Goal: Information Seeking & Learning: Learn about a topic

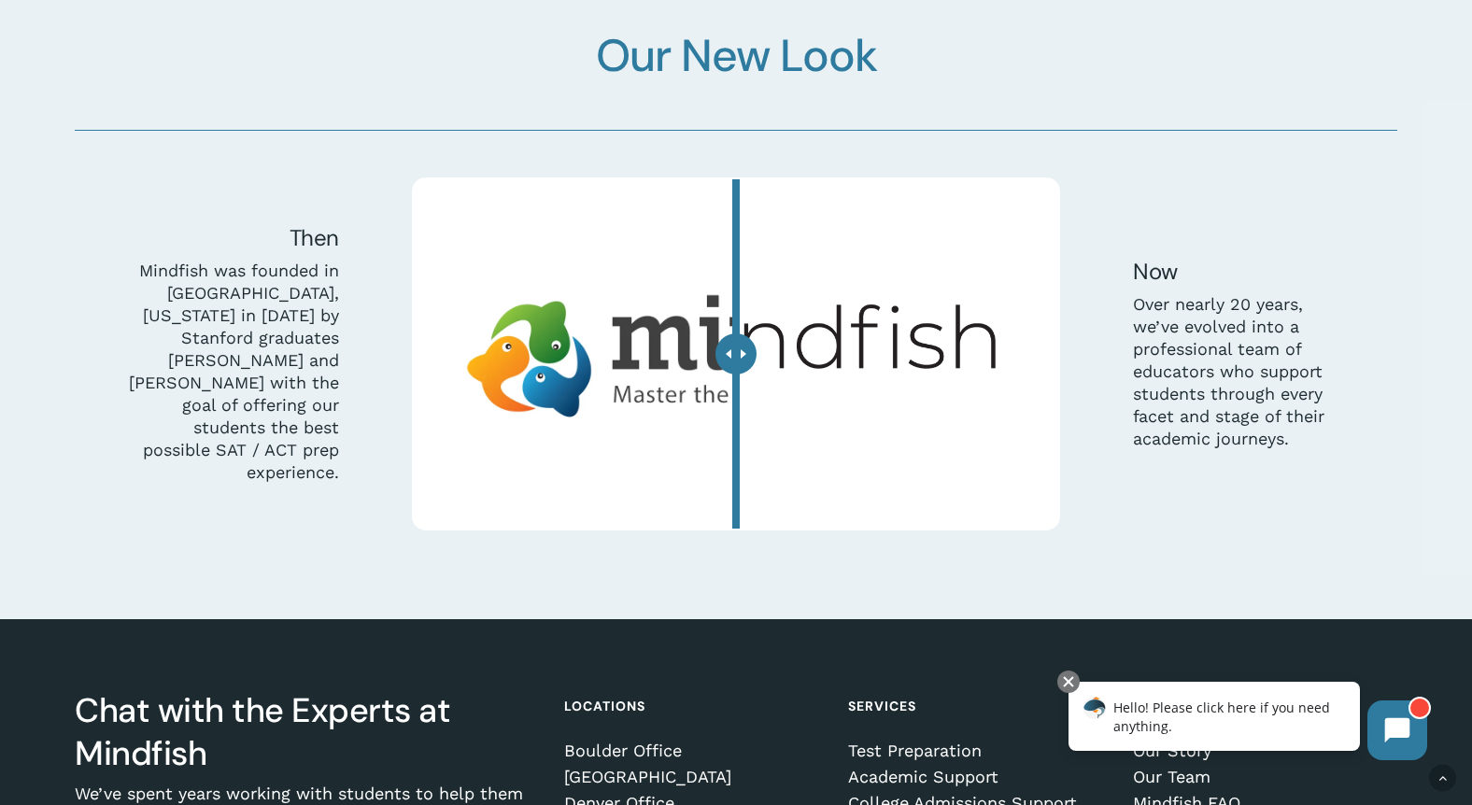
scroll to position [5365, 0]
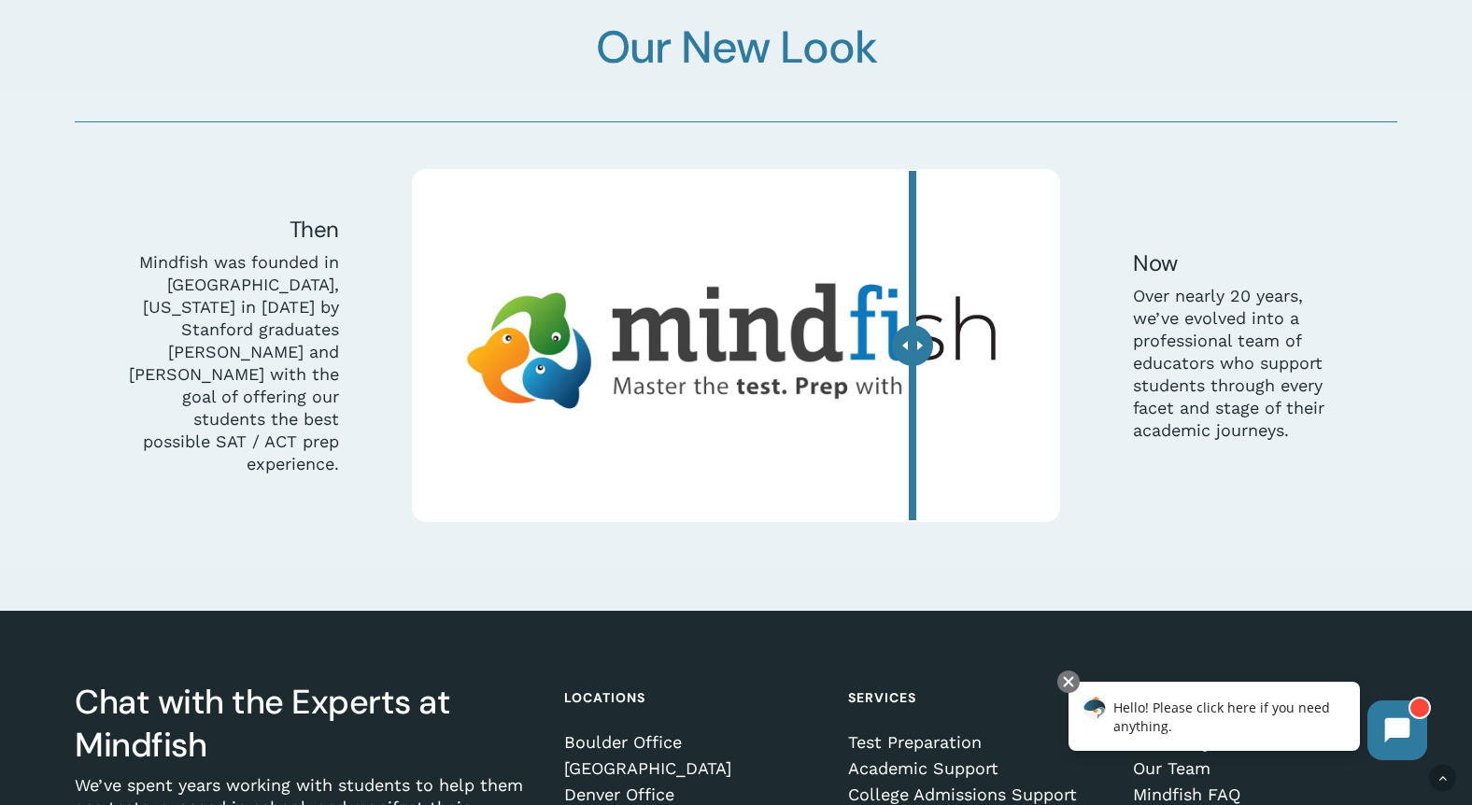
drag, startPoint x: 738, startPoint y: 340, endPoint x: 911, endPoint y: 401, distance: 183.1
click at [911, 366] on div at bounding box center [912, 345] width 41 height 41
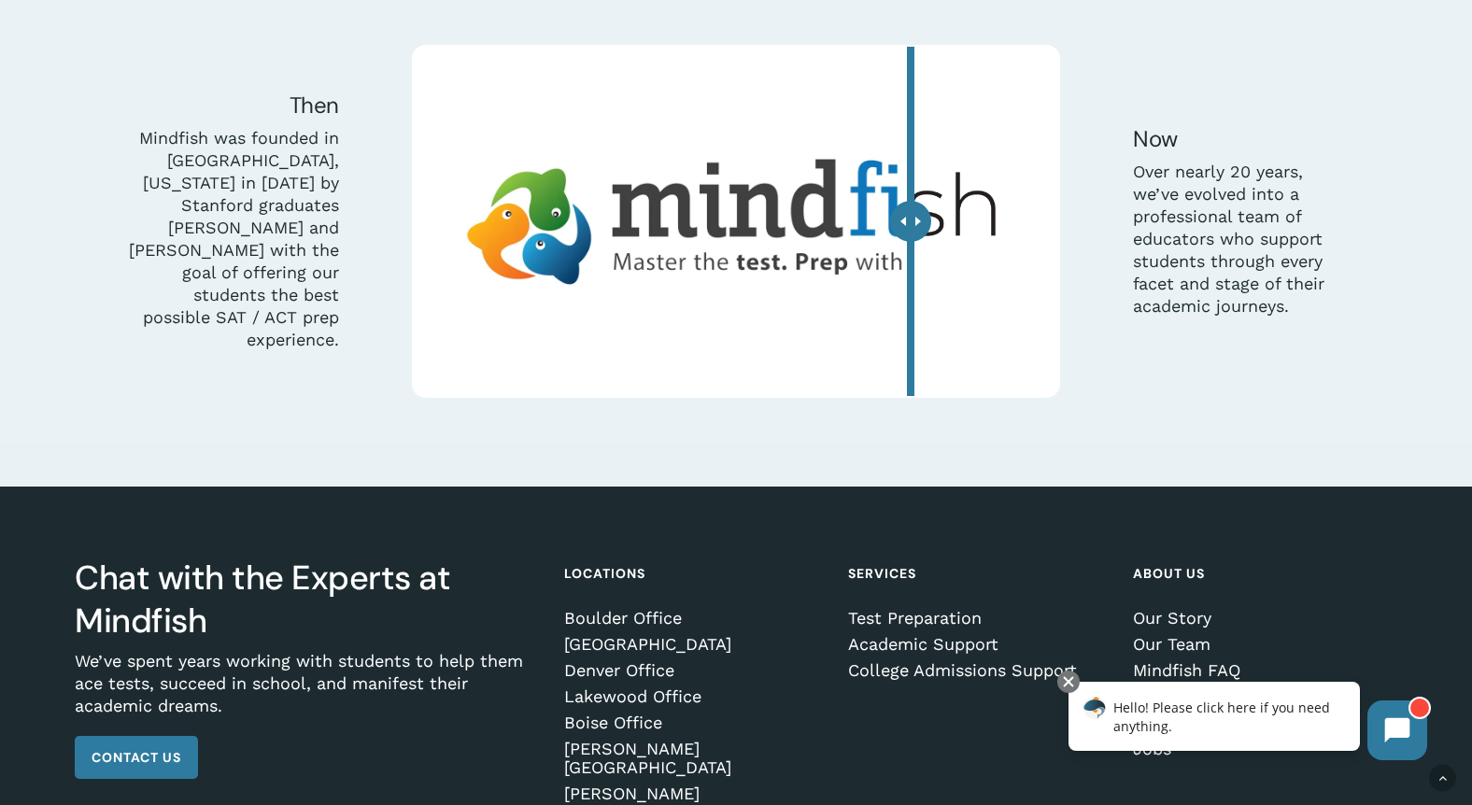
scroll to position [5487, 0]
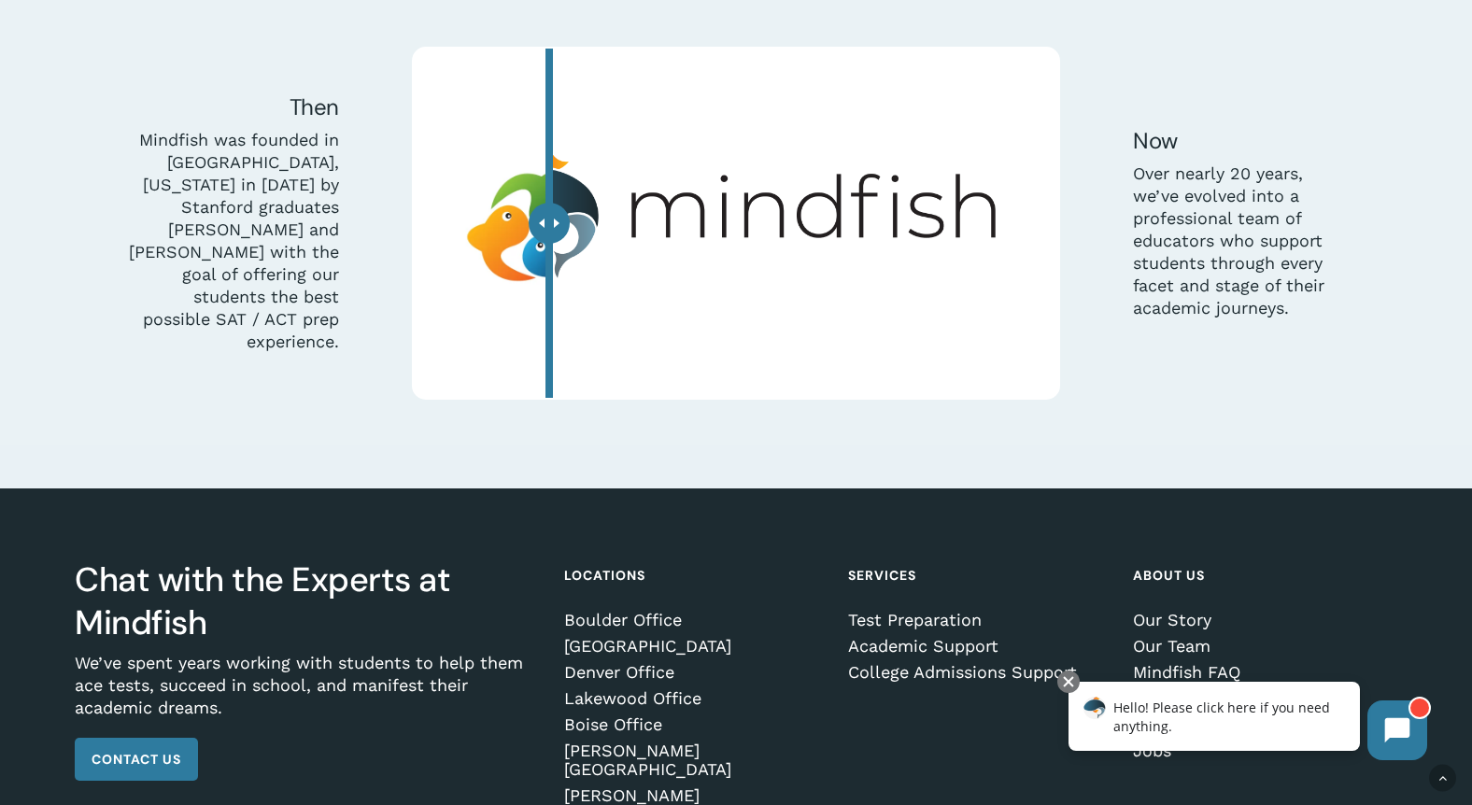
drag, startPoint x: 914, startPoint y: 218, endPoint x: 599, endPoint y: 264, distance: 319.1
click at [570, 244] on div at bounding box center [549, 223] width 41 height 41
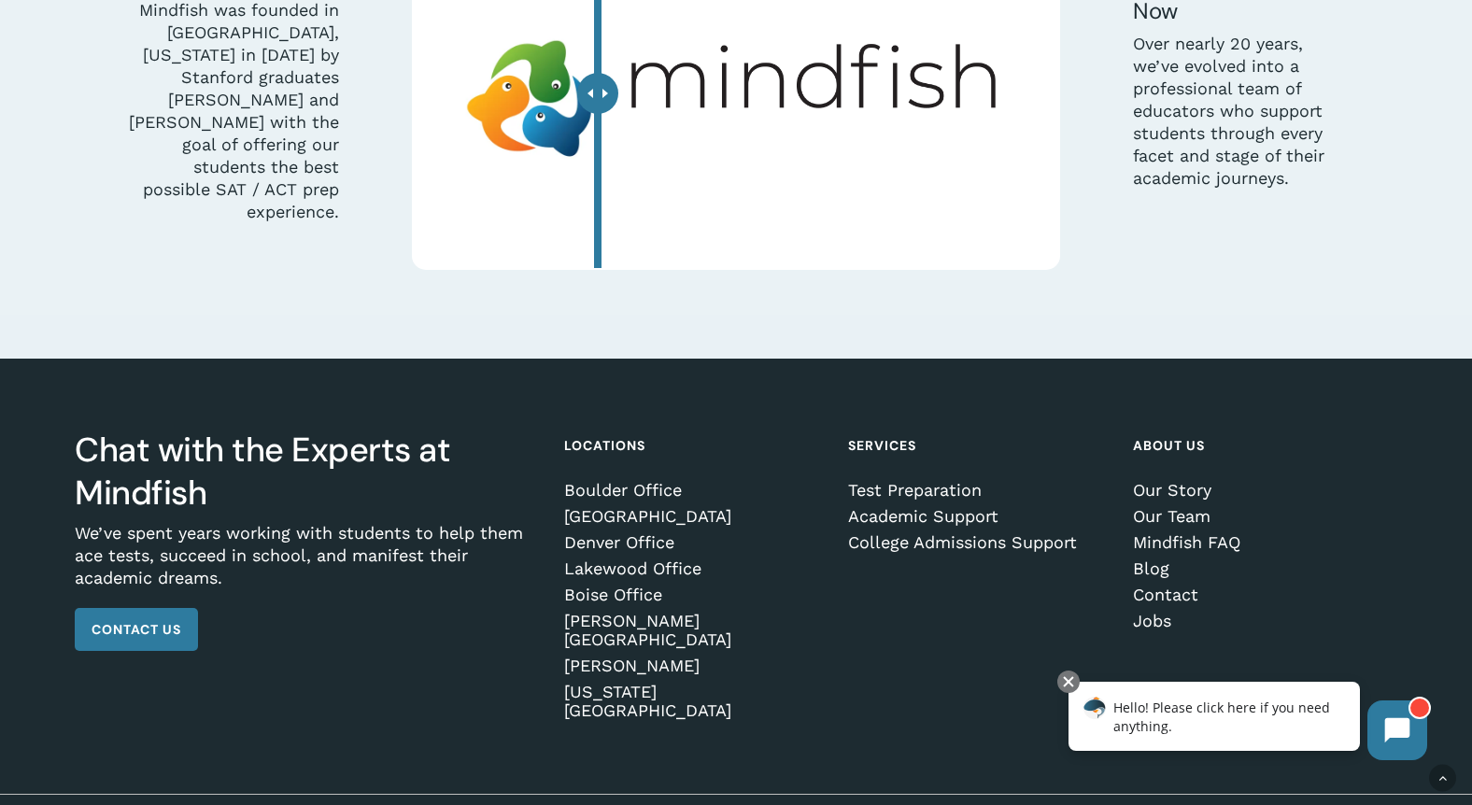
scroll to position [5621, 0]
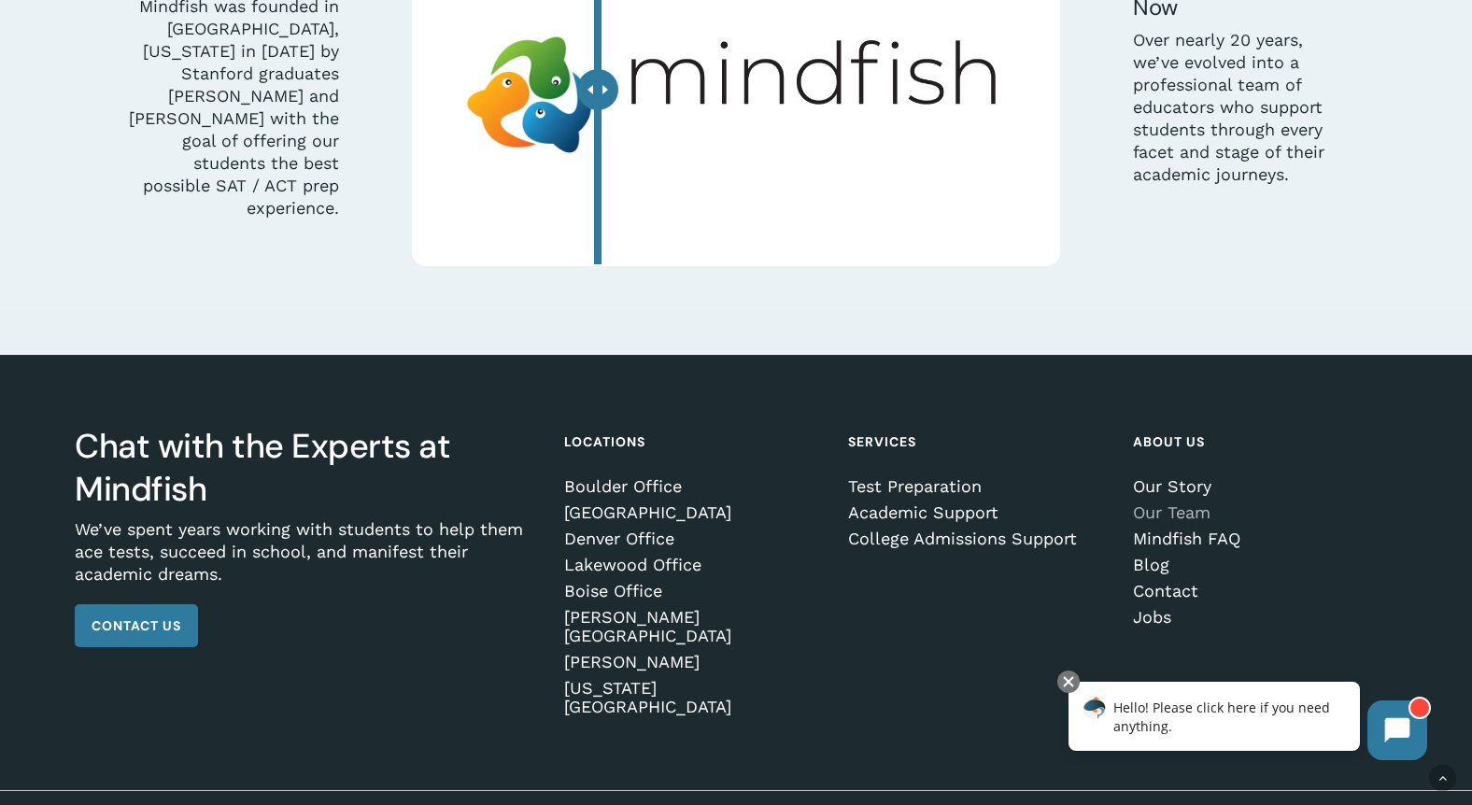
click at [1178, 506] on link "Our Team" at bounding box center [1262, 512] width 258 height 19
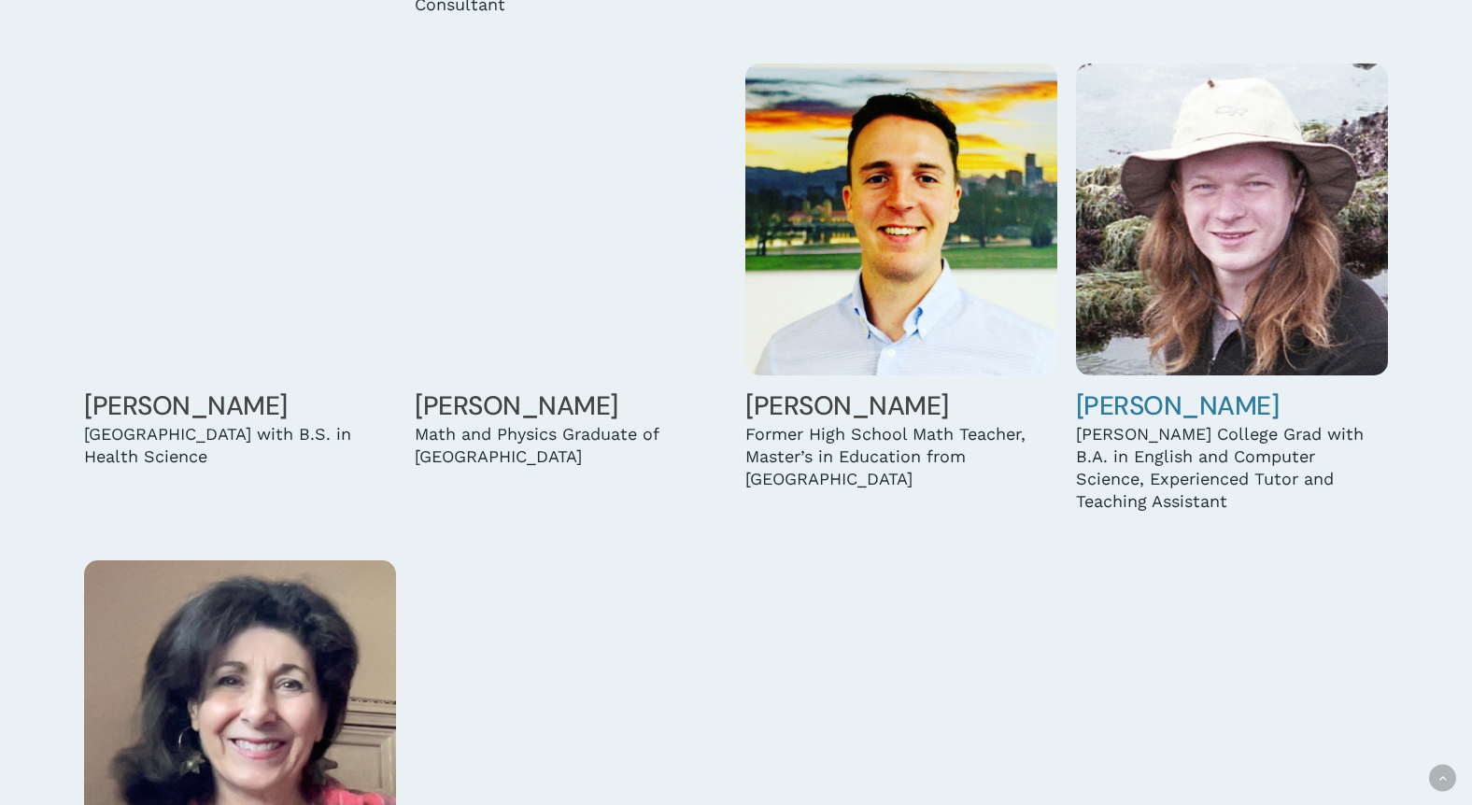
scroll to position [2227, 0]
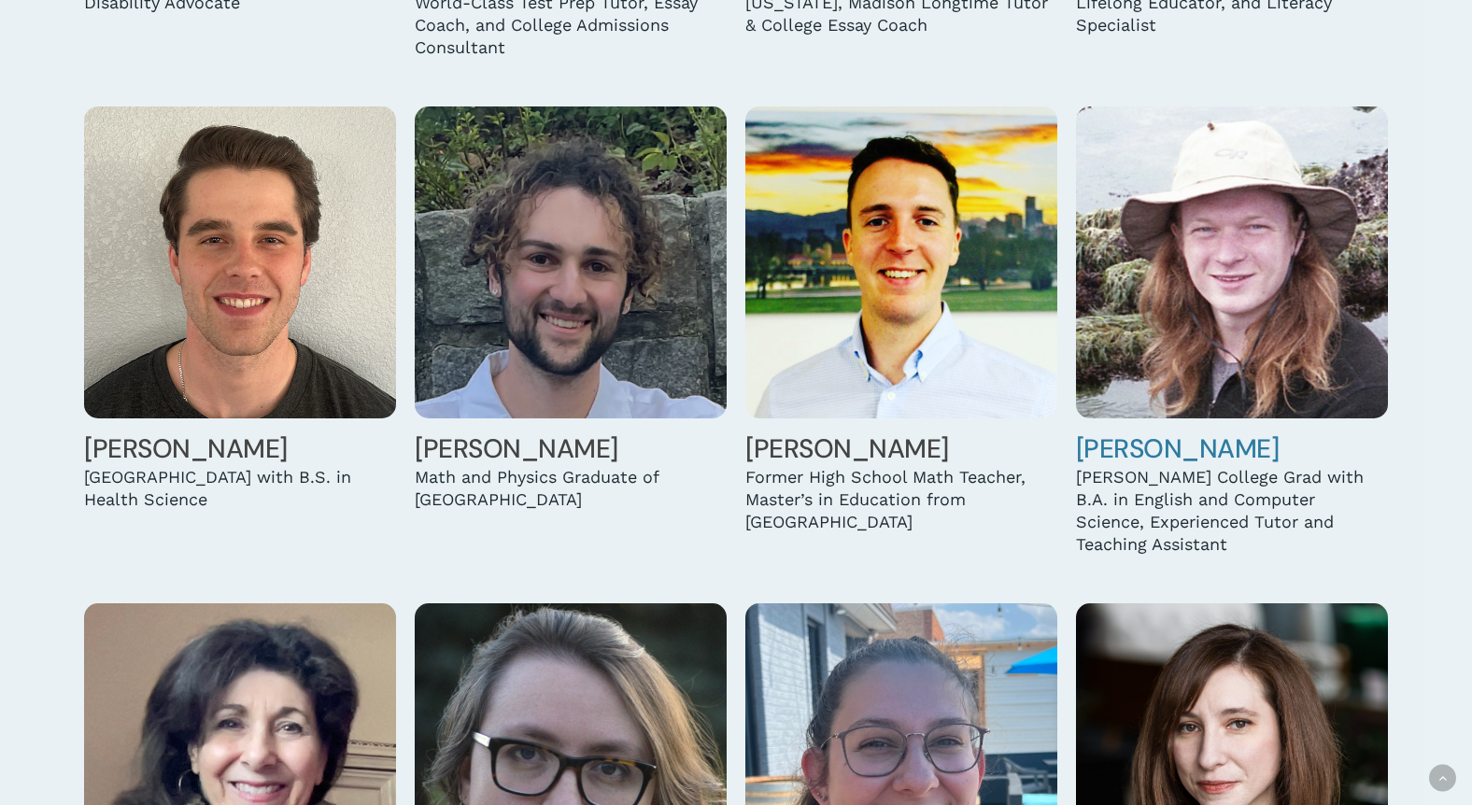
click at [1150, 450] on link "Caleb Dittmar" at bounding box center [1178, 449] width 204 height 35
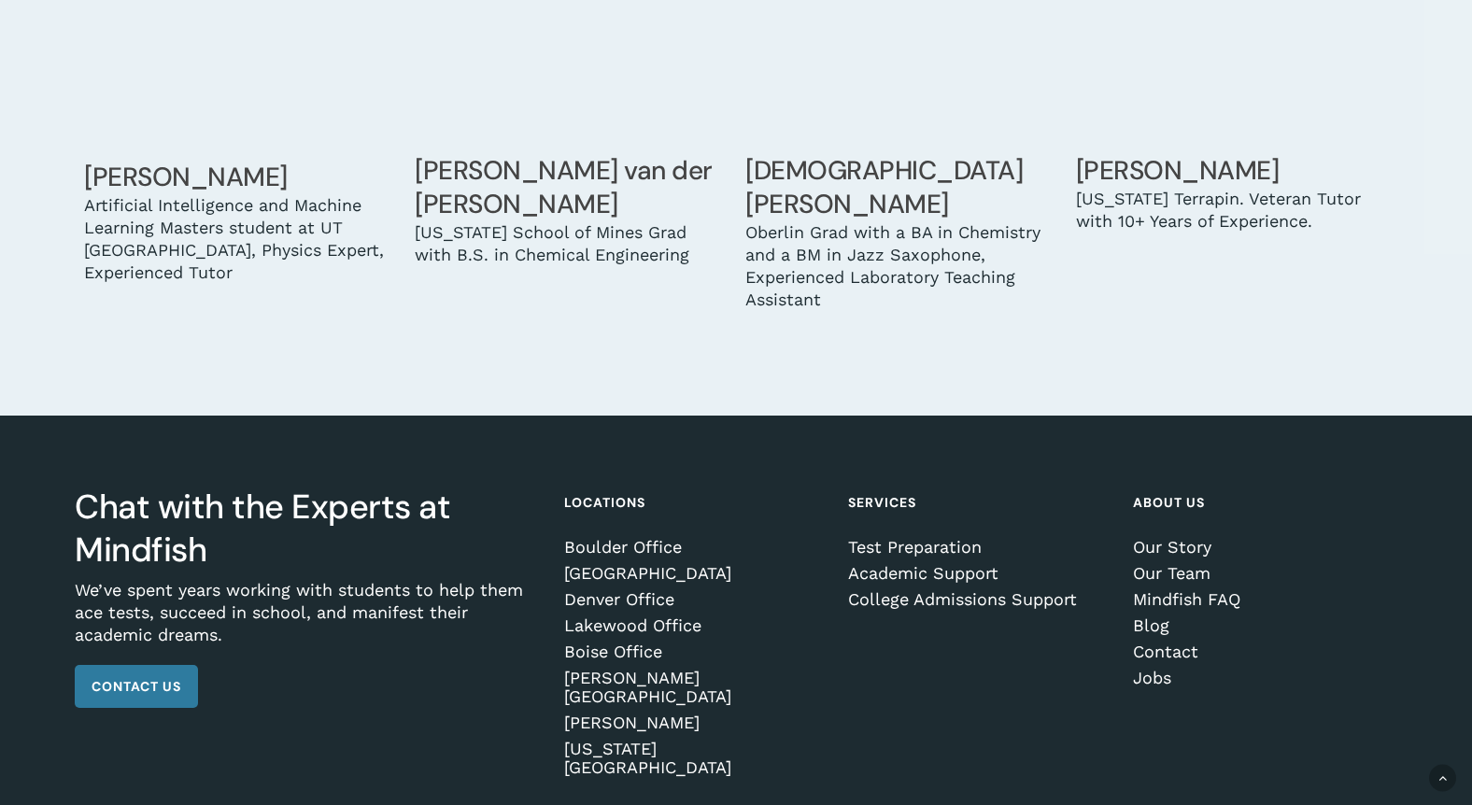
scroll to position [5916, 0]
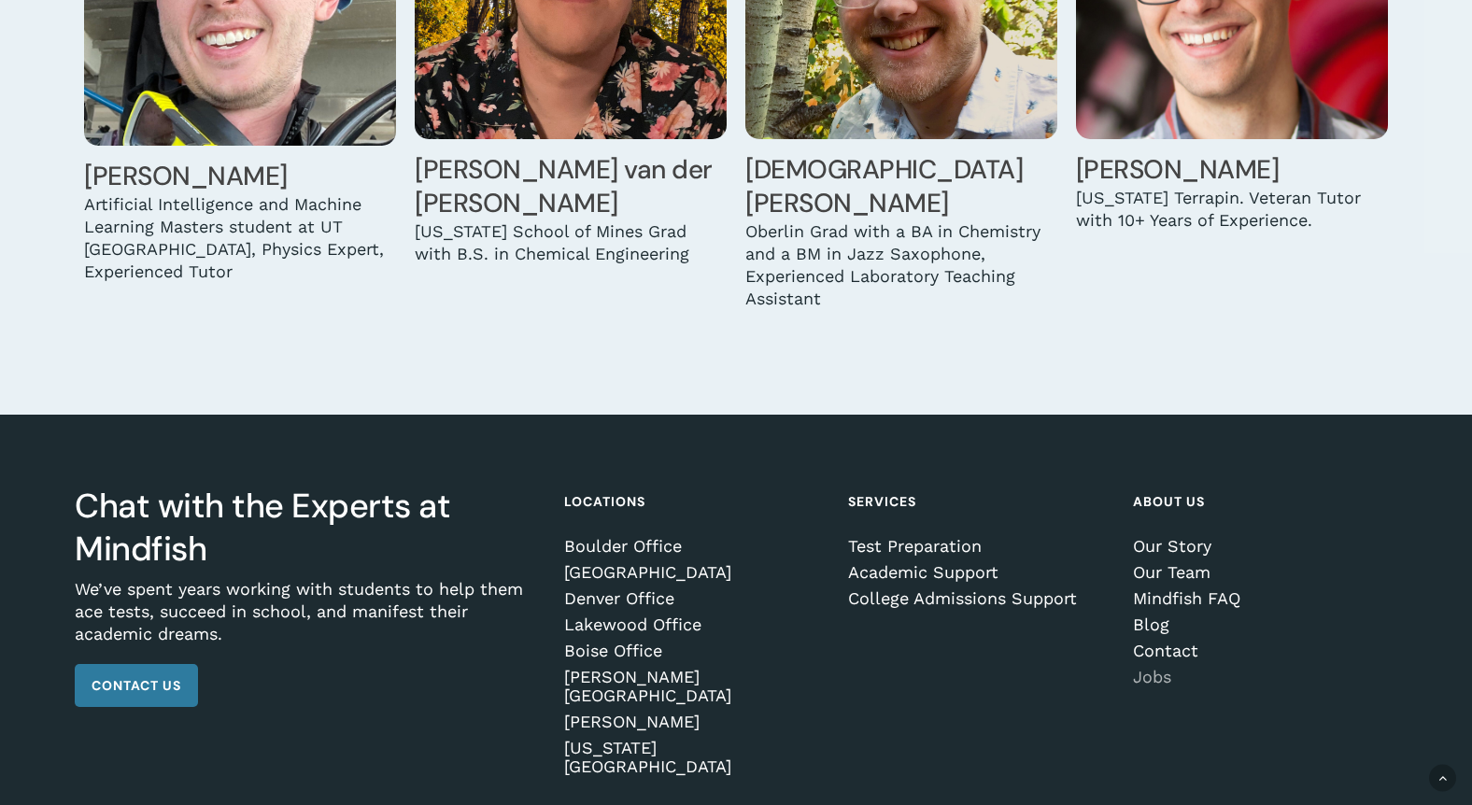
click at [1157, 668] on link "Jobs" at bounding box center [1262, 677] width 258 height 19
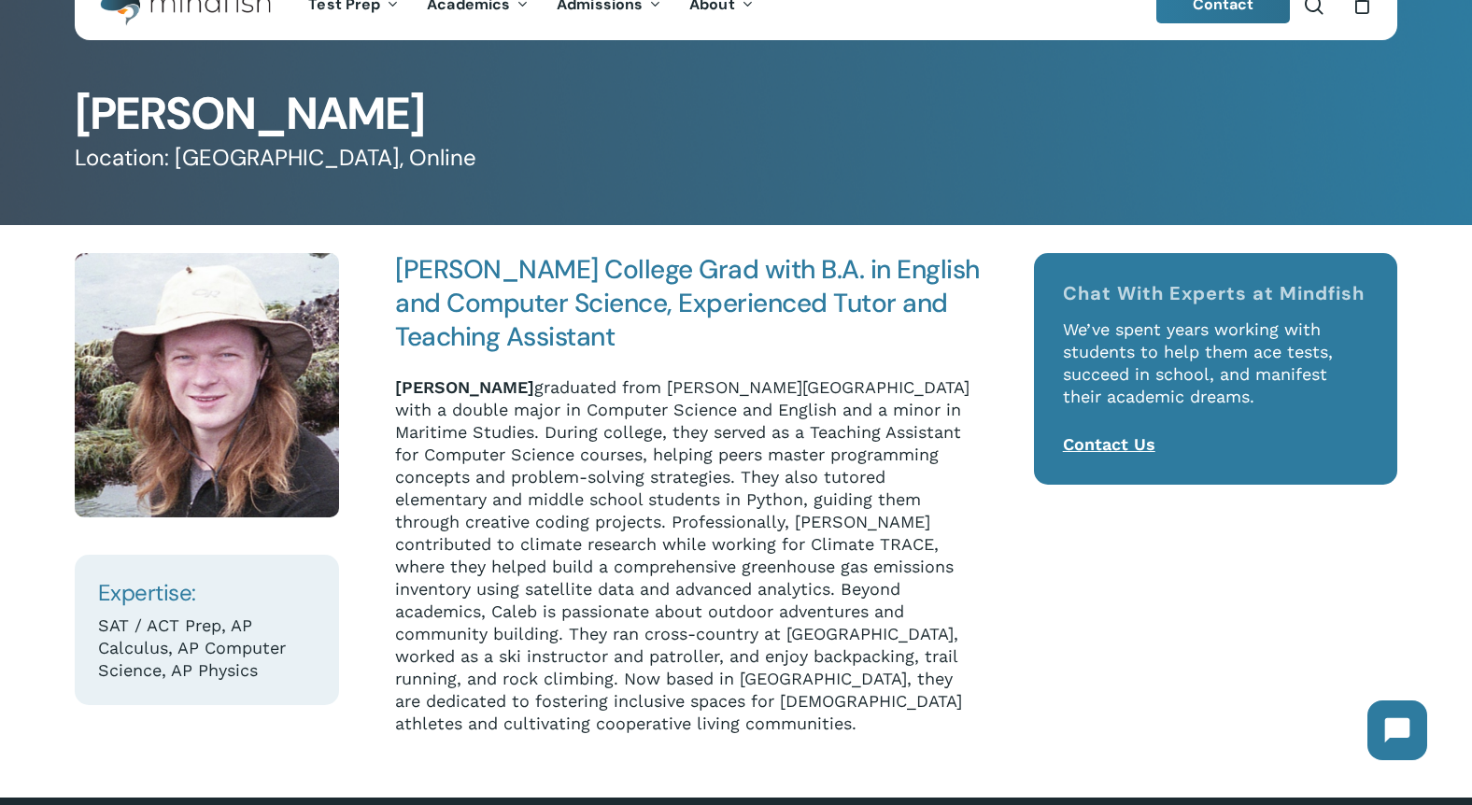
scroll to position [62, 0]
